Goal: Find specific page/section: Find specific page/section

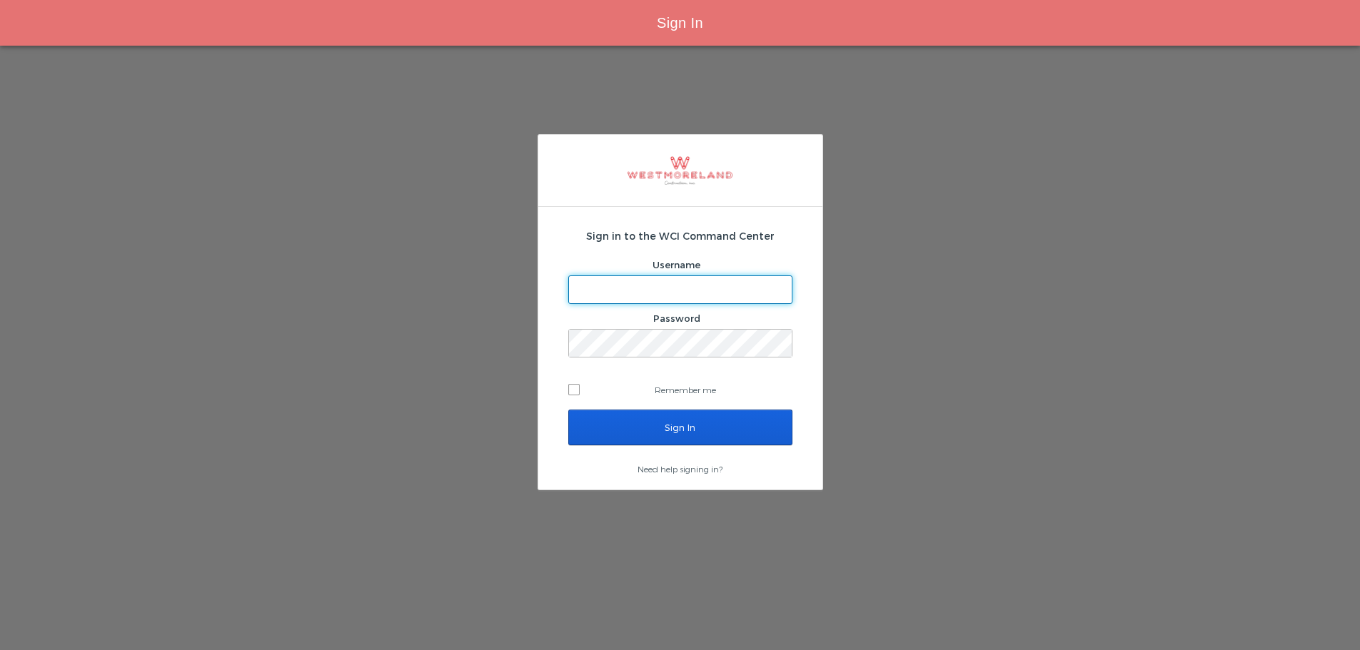
type input "[EMAIL_ADDRESS][PERSON_NAME][DOMAIN_NAME]"
drag, startPoint x: 0, startPoint y: 0, endPoint x: 632, endPoint y: 421, distance: 759.3
click at [632, 421] on input "Sign In" at bounding box center [680, 428] width 224 height 36
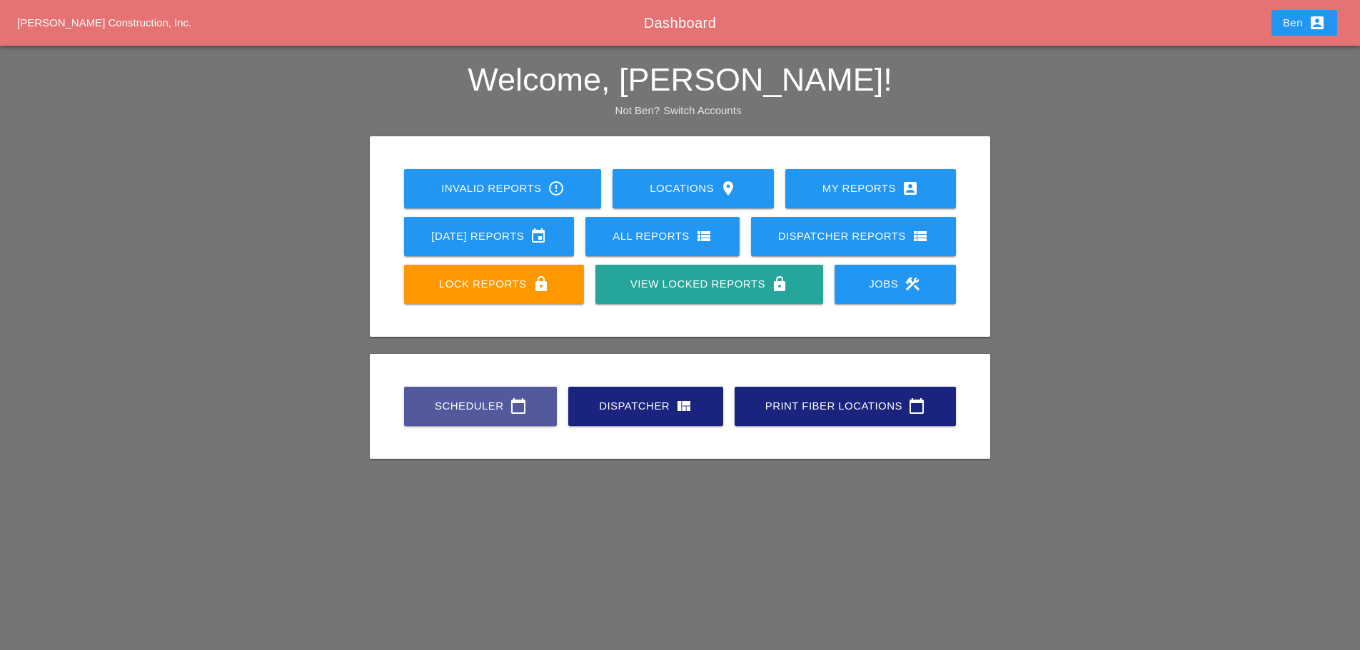
click at [433, 404] on div "Scheduler calendar_today" at bounding box center [480, 406] width 107 height 17
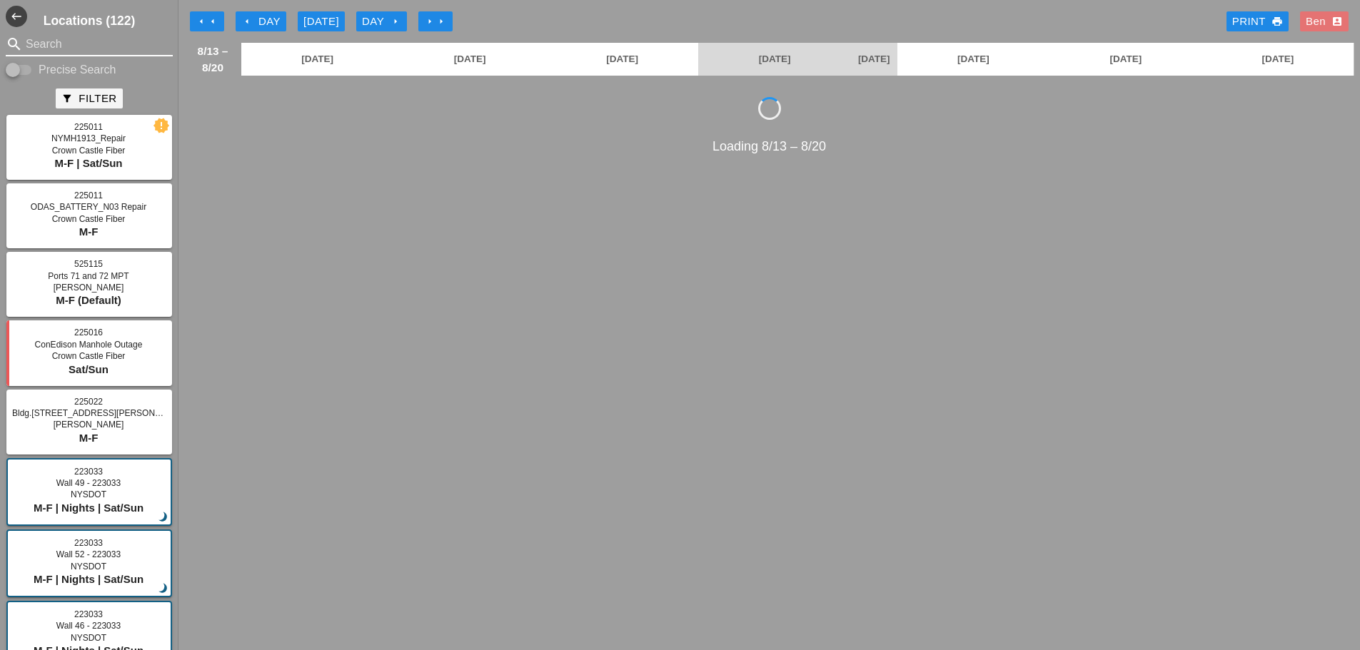
click at [87, 43] on input "Search" at bounding box center [89, 44] width 127 height 23
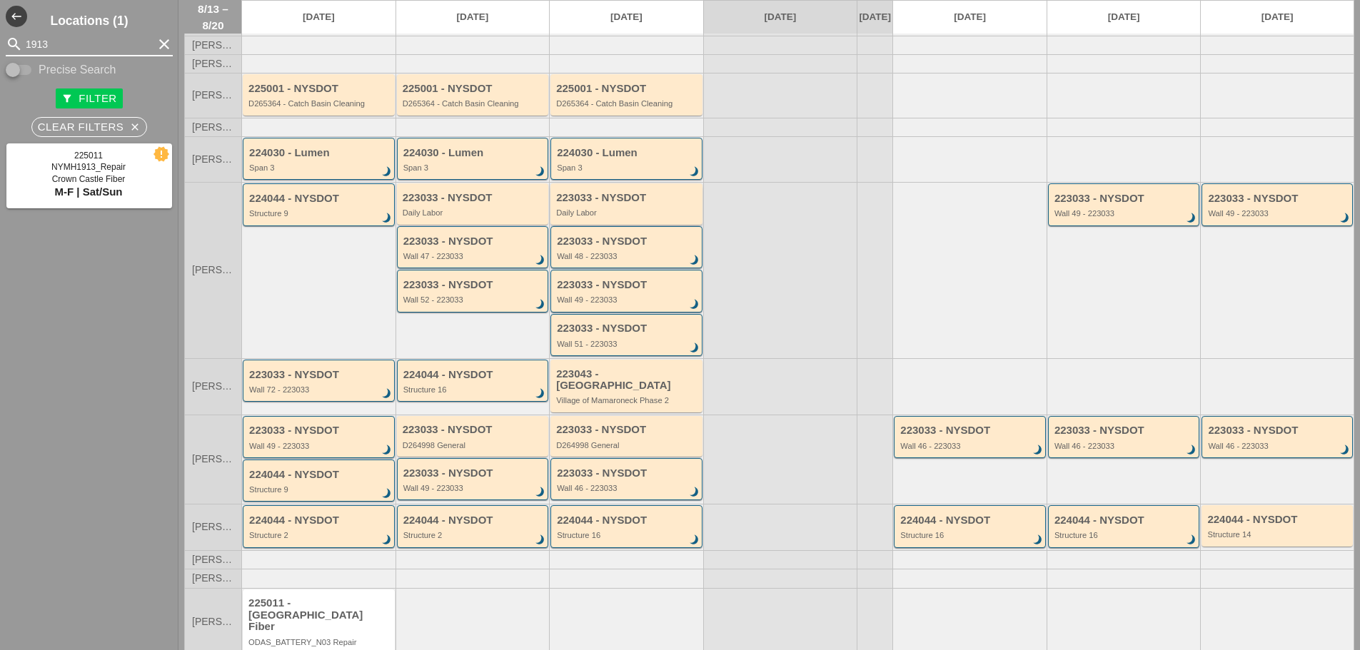
scroll to position [91, 0]
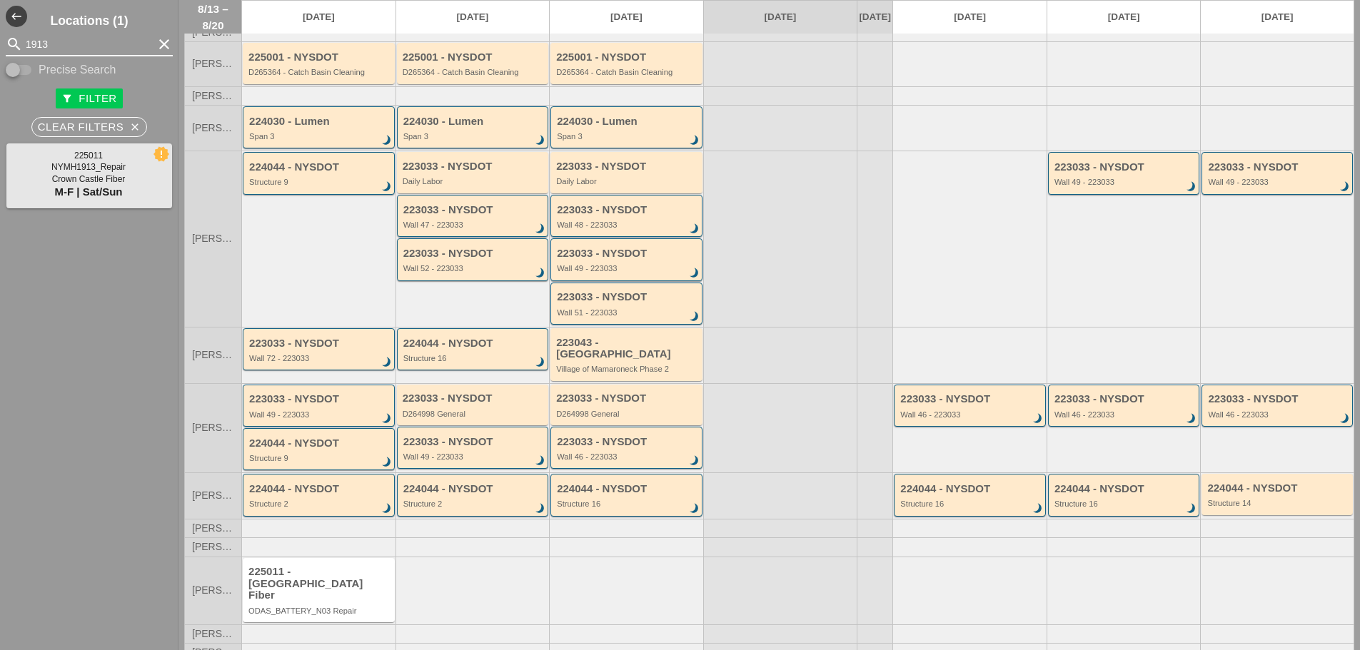
type input "1913"
